Goal: Complete application form

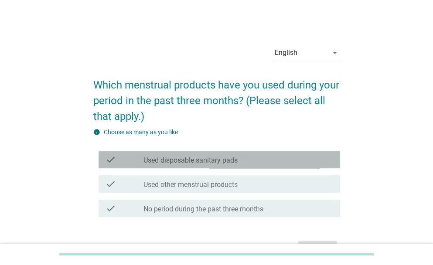
click at [191, 161] on label "Used disposable sanitary pads" at bounding box center [190, 160] width 94 height 9
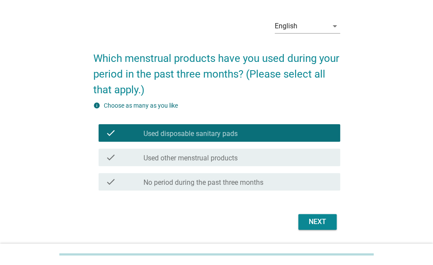
scroll to position [29, 0]
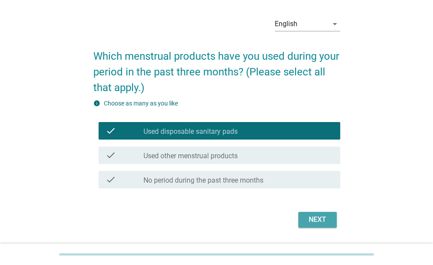
click at [324, 218] on div "Next" at bounding box center [317, 219] width 24 height 10
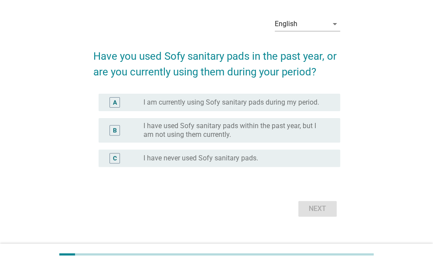
scroll to position [0, 0]
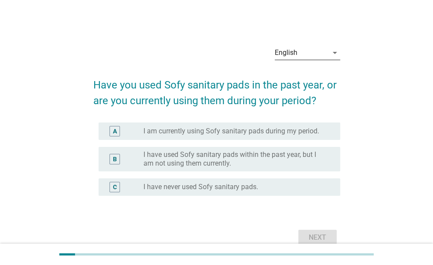
click at [302, 54] on div "English" at bounding box center [301, 53] width 53 height 14
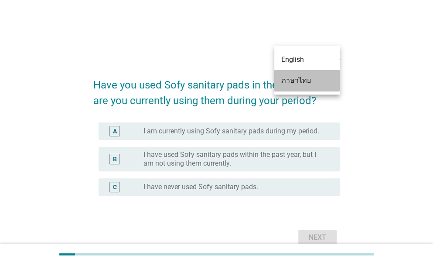
click at [299, 79] on div "ภาษาไทย" at bounding box center [306, 80] width 51 height 10
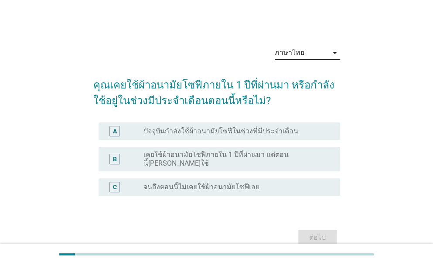
click at [181, 132] on label "ปัจจุบันกำลังใช้ผ้าอนามัยโซฟีในช่วงที่มีประจำเดือน" at bounding box center [220, 131] width 155 height 9
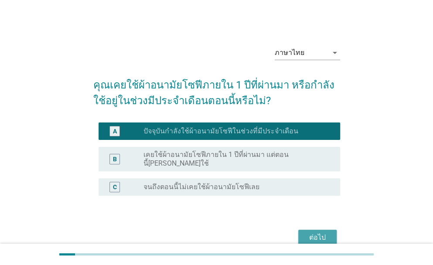
click at [321, 232] on div "ต่อไป" at bounding box center [317, 237] width 24 height 10
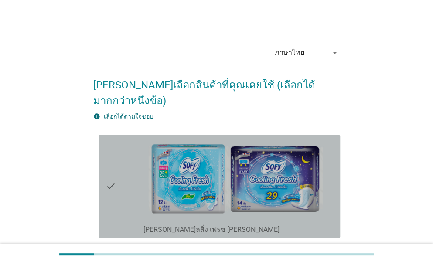
click at [129, 162] on div "check" at bounding box center [124, 186] width 38 height 95
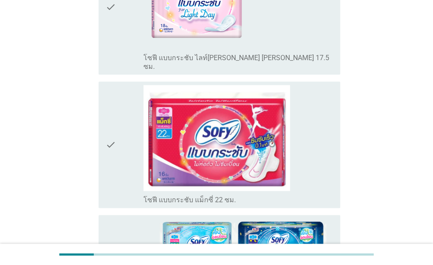
scroll to position [407, 0]
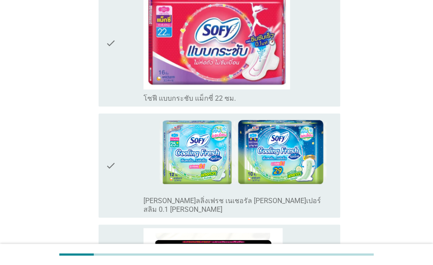
click at [116, 137] on div "check" at bounding box center [124, 165] width 38 height 97
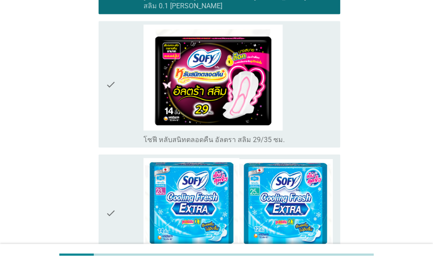
click at [112, 56] on icon "check" at bounding box center [110, 83] width 10 height 119
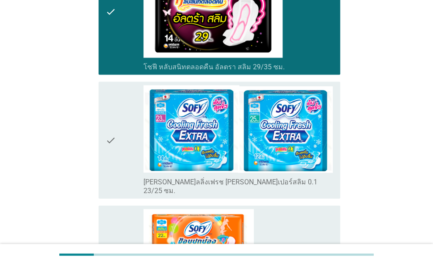
click at [117, 104] on div "check" at bounding box center [124, 140] width 38 height 110
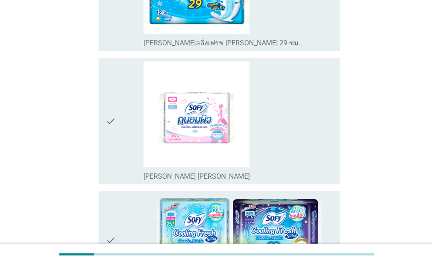
scroll to position [1279, 0]
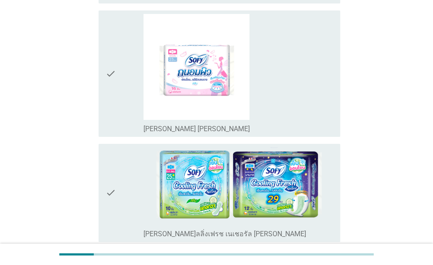
click at [116, 48] on icon "check" at bounding box center [110, 73] width 10 height 119
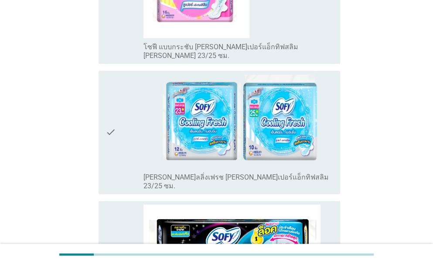
scroll to position [1787, 0]
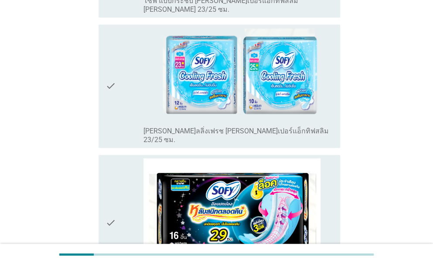
click at [113, 35] on icon "check" at bounding box center [110, 86] width 10 height 116
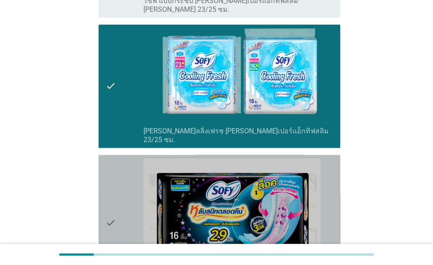
click at [109, 158] on icon "check" at bounding box center [110, 222] width 10 height 128
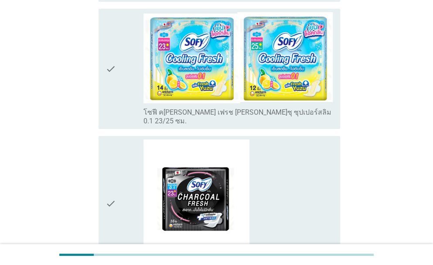
scroll to position [2557, 0]
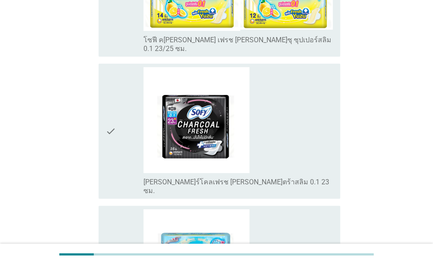
click at [113, 67] on icon "check" at bounding box center [110, 131] width 10 height 128
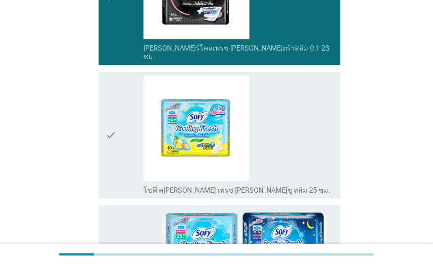
scroll to position [2761, 0]
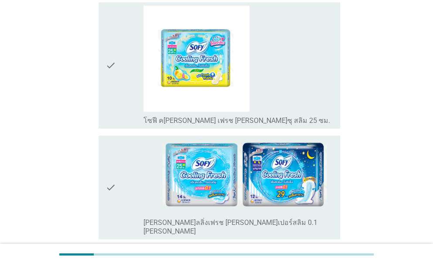
click at [130, 139] on div "check" at bounding box center [124, 187] width 38 height 97
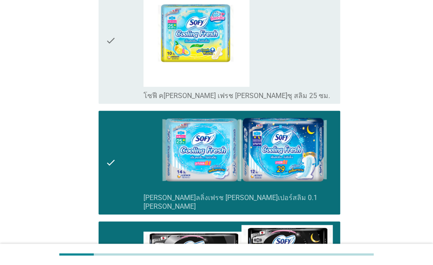
scroll to position [2811, 0]
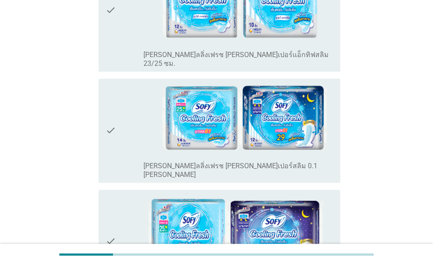
scroll to position [421, 0]
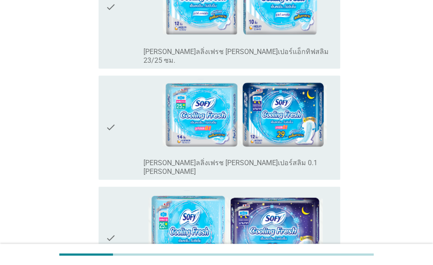
click at [109, 100] on icon "check" at bounding box center [110, 127] width 10 height 97
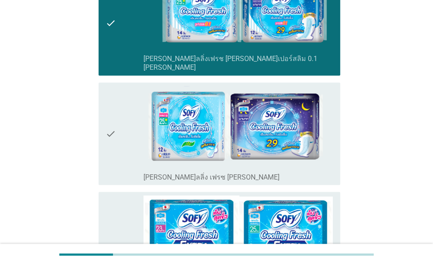
scroll to position [567, 0]
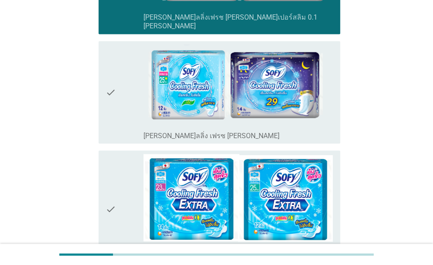
click at [111, 71] on icon "check" at bounding box center [110, 91] width 10 height 95
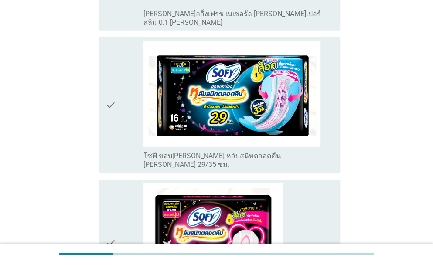
scroll to position [946, 0]
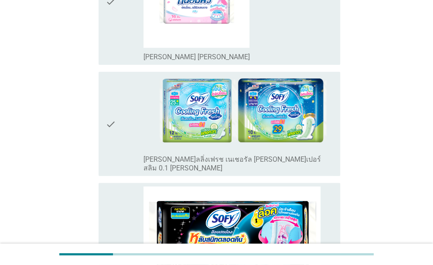
click at [127, 90] on div "check" at bounding box center [124, 123] width 38 height 97
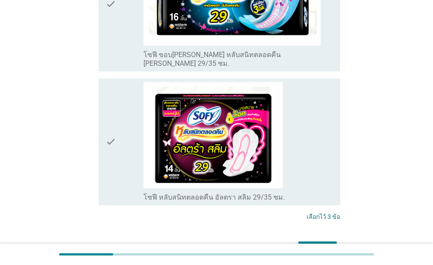
scroll to position [1150, 0]
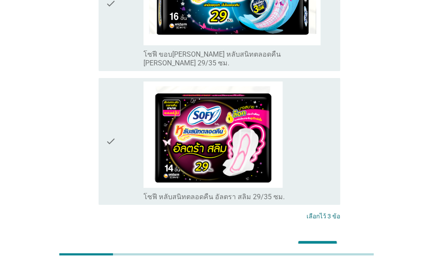
click at [318, 244] on div "ต่อไป" at bounding box center [317, 249] width 24 height 10
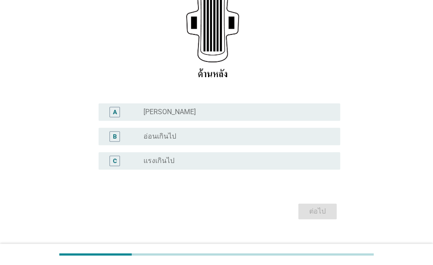
scroll to position [174, 0]
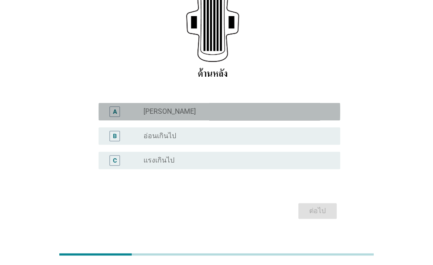
click at [208, 111] on div "radio_button_unchecked [PERSON_NAME]" at bounding box center [234, 111] width 183 height 9
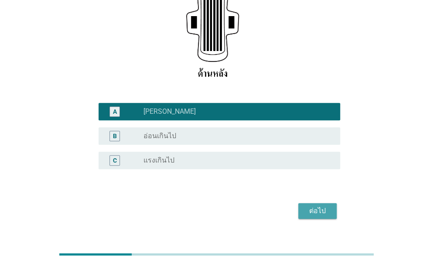
click at [325, 210] on div "ต่อไป" at bounding box center [317, 211] width 24 height 10
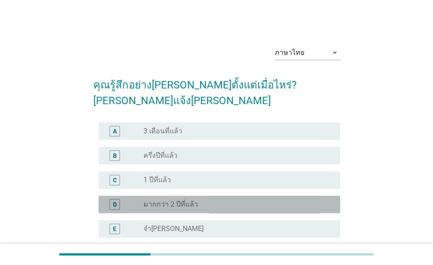
click at [178, 200] on label "มากกว่า 2 ปีที่แล้ว" at bounding box center [170, 204] width 54 height 9
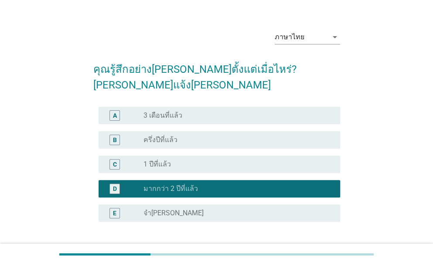
scroll to position [69, 0]
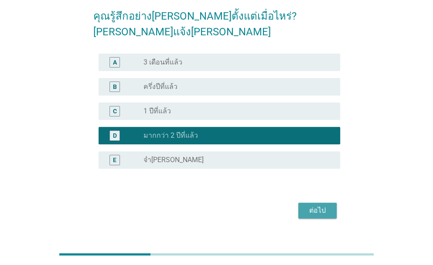
click at [315, 205] on div "ต่อไป" at bounding box center [317, 210] width 24 height 10
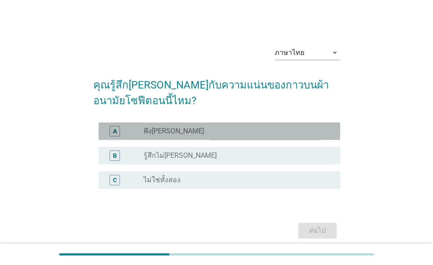
click at [168, 134] on div "radio_button_unchecked พึง[PERSON_NAME]" at bounding box center [234, 131] width 183 height 9
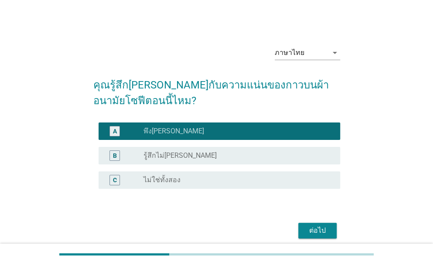
click at [320, 231] on div "ต่อไป" at bounding box center [317, 230] width 24 height 10
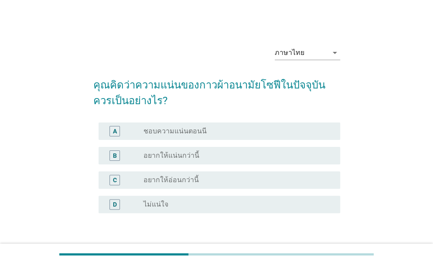
click at [169, 135] on label "ชอบความแน่นตอนนี" at bounding box center [174, 131] width 63 height 9
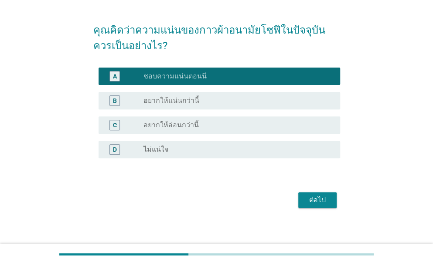
scroll to position [58, 0]
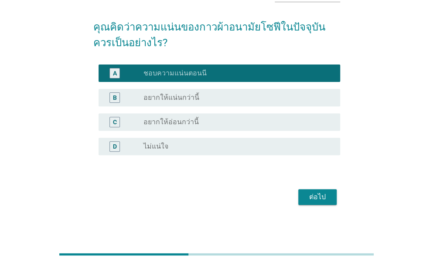
click at [318, 197] on div "ต่อไป" at bounding box center [317, 197] width 24 height 10
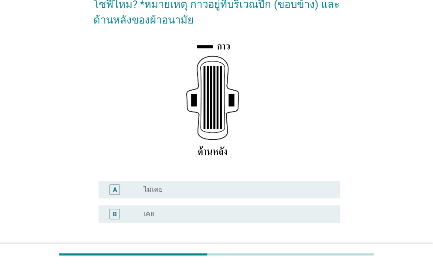
scroll to position [145, 0]
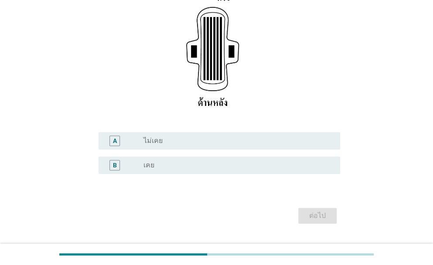
click at [150, 144] on label "ไม่เคย" at bounding box center [152, 140] width 19 height 9
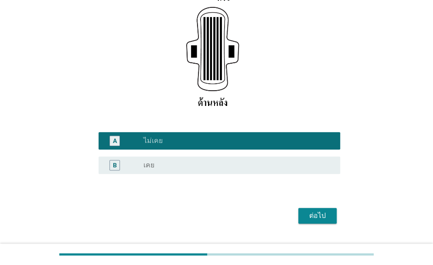
click at [315, 217] on div "ต่อไป" at bounding box center [317, 216] width 24 height 10
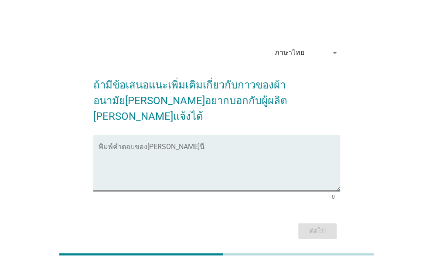
click at [146, 145] on textarea "พิมพ์คำตอบของคุณ ที่นี่" at bounding box center [219, 168] width 241 height 46
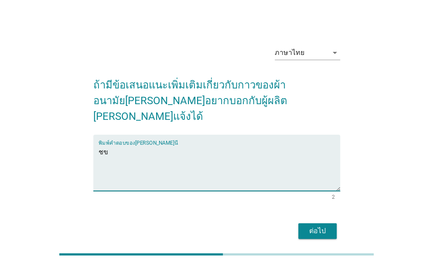
type textarea "ช"
type textarea "ขนาดและจำนวน แบบพกพาสะดวกมากขึ้น"
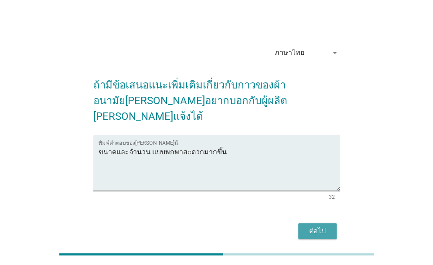
click at [322, 226] on div "ต่อไป" at bounding box center [317, 231] width 24 height 10
